Goal: Task Accomplishment & Management: Manage account settings

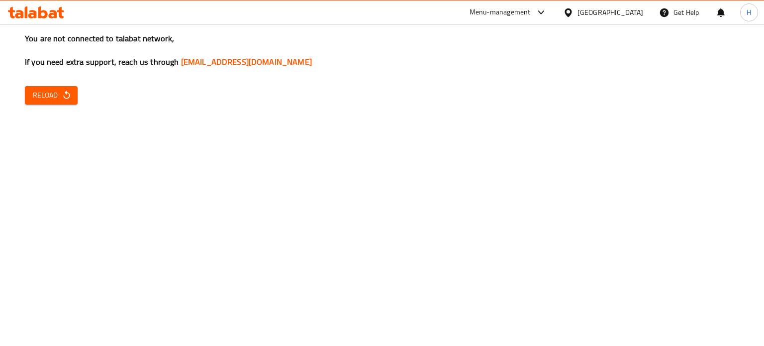
click at [36, 12] on icon at bounding box center [36, 12] width 56 height 12
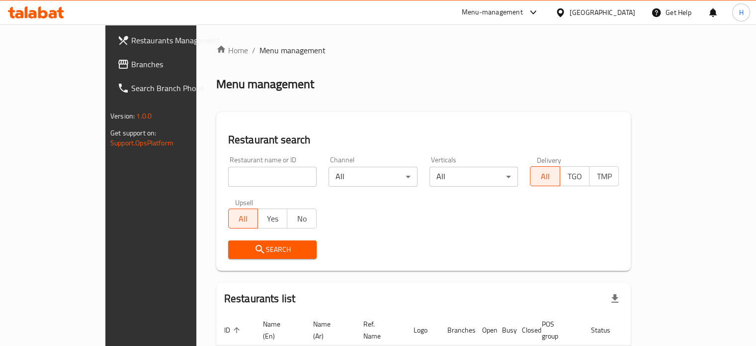
click at [260, 51] on span "Menu management" at bounding box center [293, 50] width 66 height 12
click at [216, 50] on icon "breadcrumb" at bounding box center [221, 49] width 10 height 10
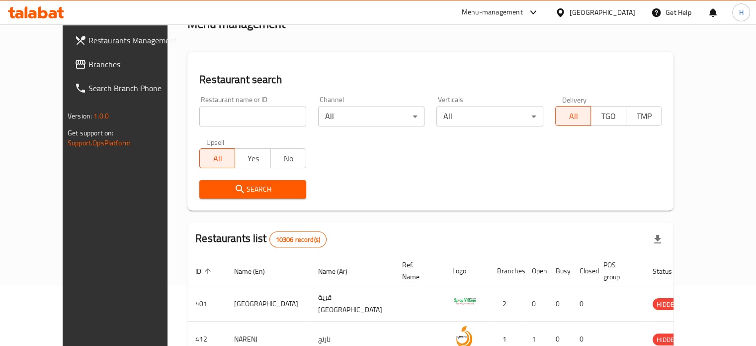
scroll to position [64, 0]
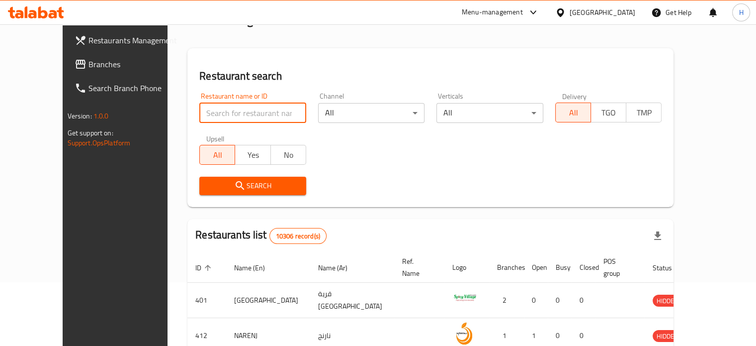
click at [215, 116] on input "search" at bounding box center [252, 113] width 107 height 20
type input "italiano"
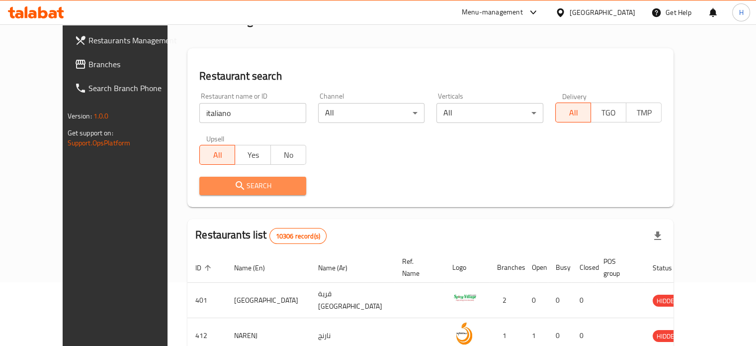
click at [270, 186] on span "Search" at bounding box center [252, 185] width 91 height 12
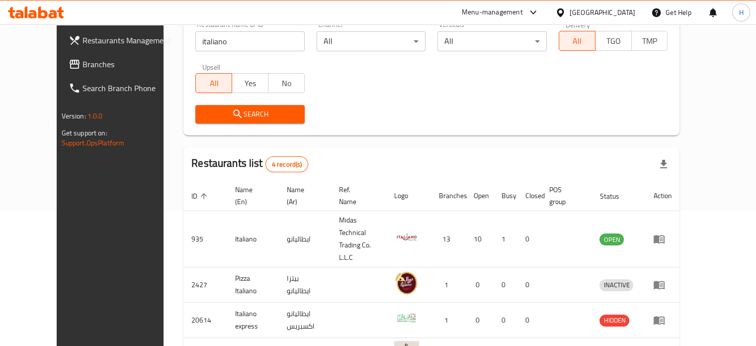
scroll to position [137, 0]
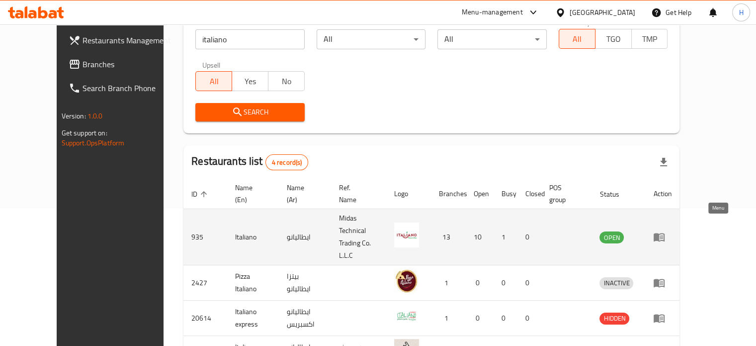
click at [665, 233] on icon "enhanced table" at bounding box center [659, 237] width 11 height 8
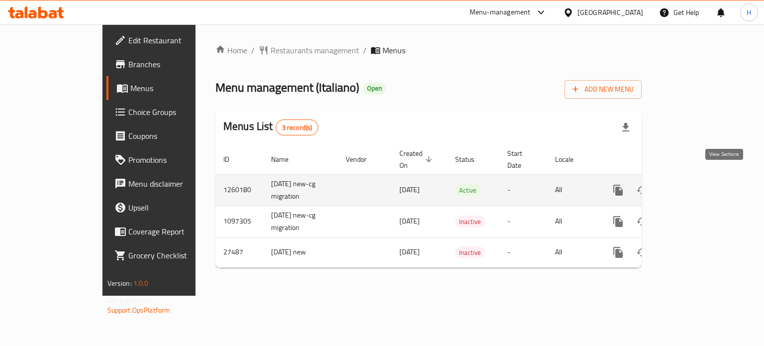
click at [694, 185] on icon "enhanced table" at bounding box center [689, 189] width 9 height 9
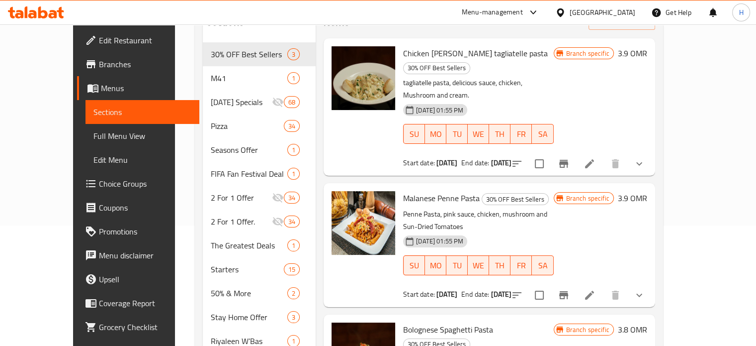
scroll to position [78, 0]
